Goal: Book appointment/travel/reservation

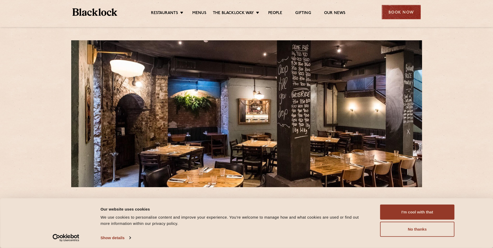
click at [392, 14] on div "Book Now" at bounding box center [401, 12] width 39 height 14
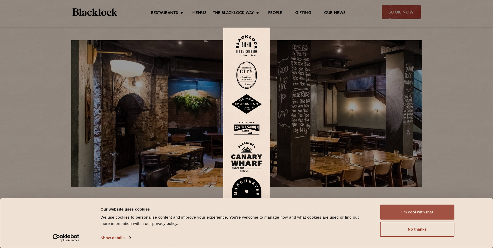
click at [436, 216] on button "I'm cool with that" at bounding box center [417, 212] width 74 height 15
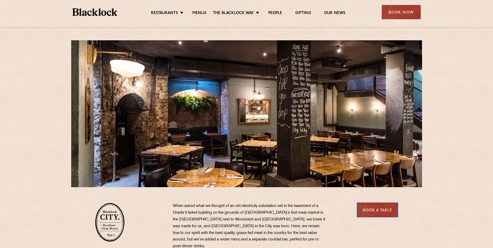
click at [376, 212] on link "Book a Table" at bounding box center [377, 210] width 41 height 14
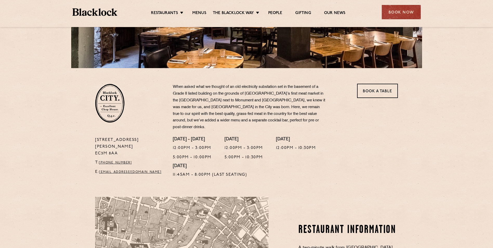
scroll to position [182, 0]
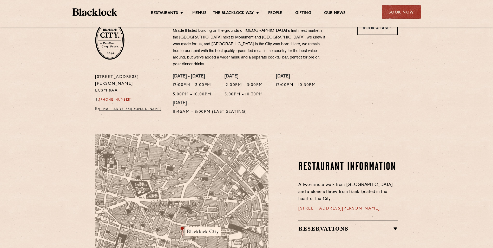
click at [118, 98] on link "[PHONE_NUMBER]" at bounding box center [115, 99] width 33 height 3
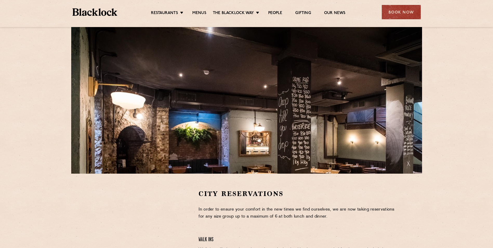
scroll to position [26, 0]
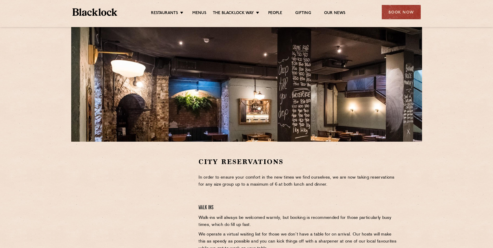
scroll to position [78, 0]
